Goal: Navigation & Orientation: Find specific page/section

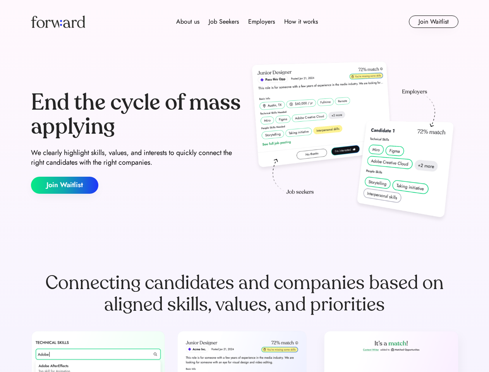
click at [244, 186] on div "End the cycle of mass applying We clearly highlight skills, values, and interes…" at bounding box center [245, 142] width 428 height 167
click at [245, 22] on div "About us Job Seekers Employers How it works" at bounding box center [247, 21] width 305 height 9
click at [58, 22] on img at bounding box center [58, 21] width 54 height 12
click at [247, 22] on div "About us Job Seekers Employers How it works" at bounding box center [247, 21] width 305 height 9
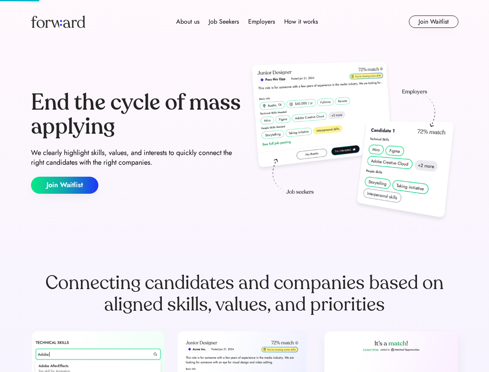
click at [188, 22] on div "About us" at bounding box center [187, 21] width 23 height 9
click at [224, 22] on div "Job Seekers" at bounding box center [224, 21] width 30 height 9
click at [261, 22] on div "Employers" at bounding box center [261, 21] width 27 height 9
